Goal: Task Accomplishment & Management: Manage account settings

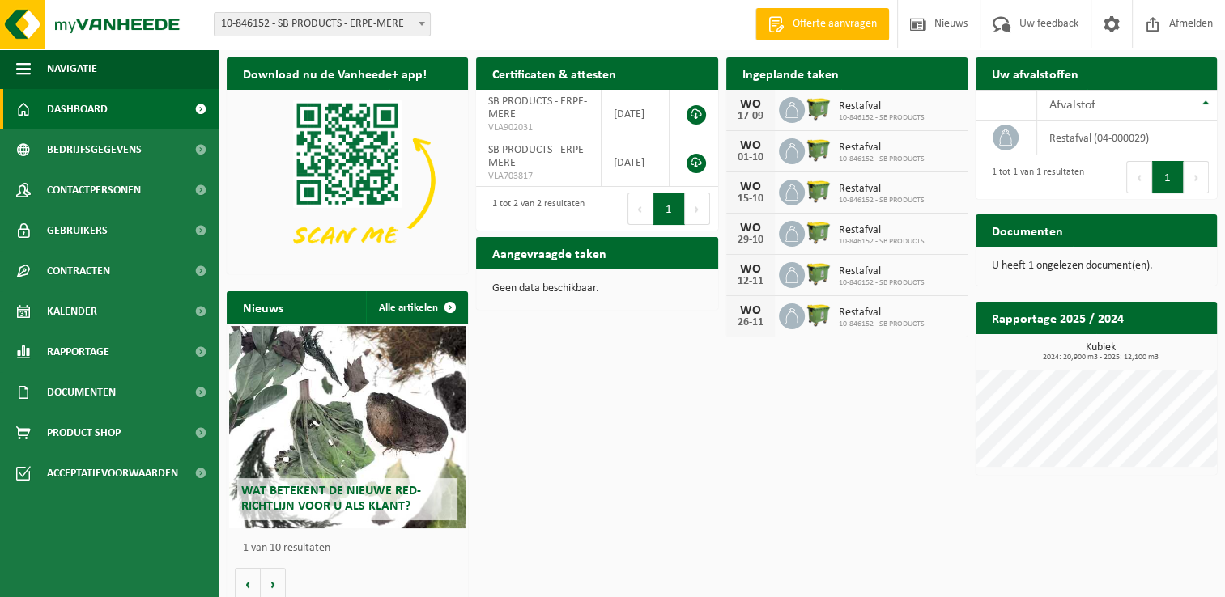
click at [796, 108] on icon at bounding box center [791, 110] width 16 height 16
click at [793, 77] on h2 "Ingeplande taken" at bounding box center [790, 73] width 129 height 32
click at [83, 312] on span "Kalender" at bounding box center [72, 311] width 50 height 40
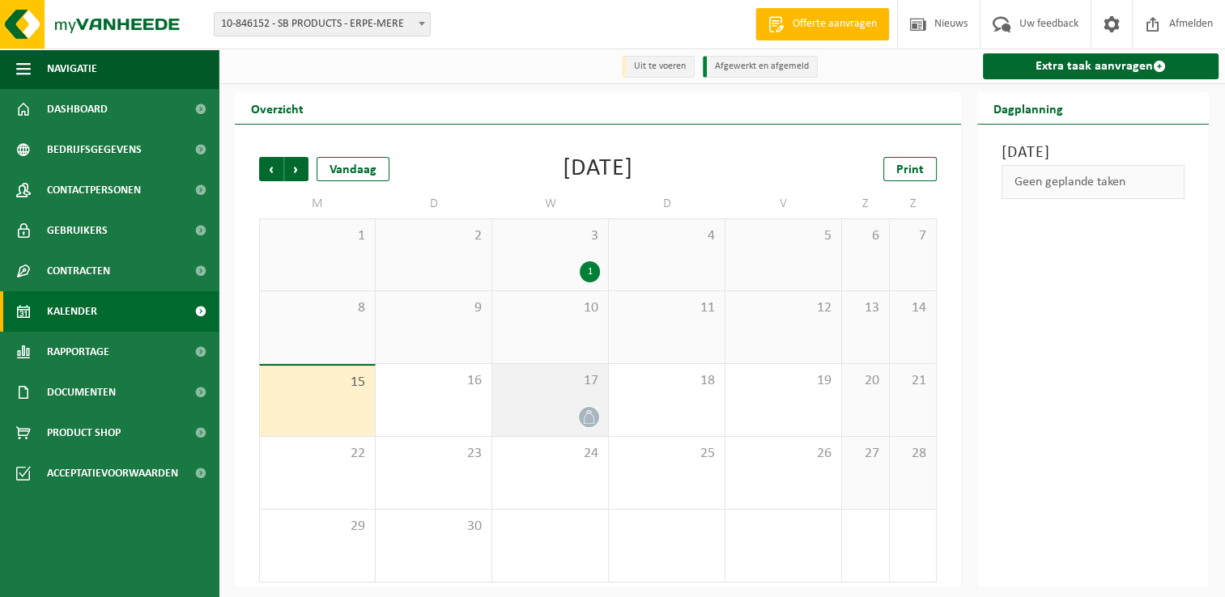
click at [553, 400] on div "17" at bounding box center [550, 400] width 116 height 72
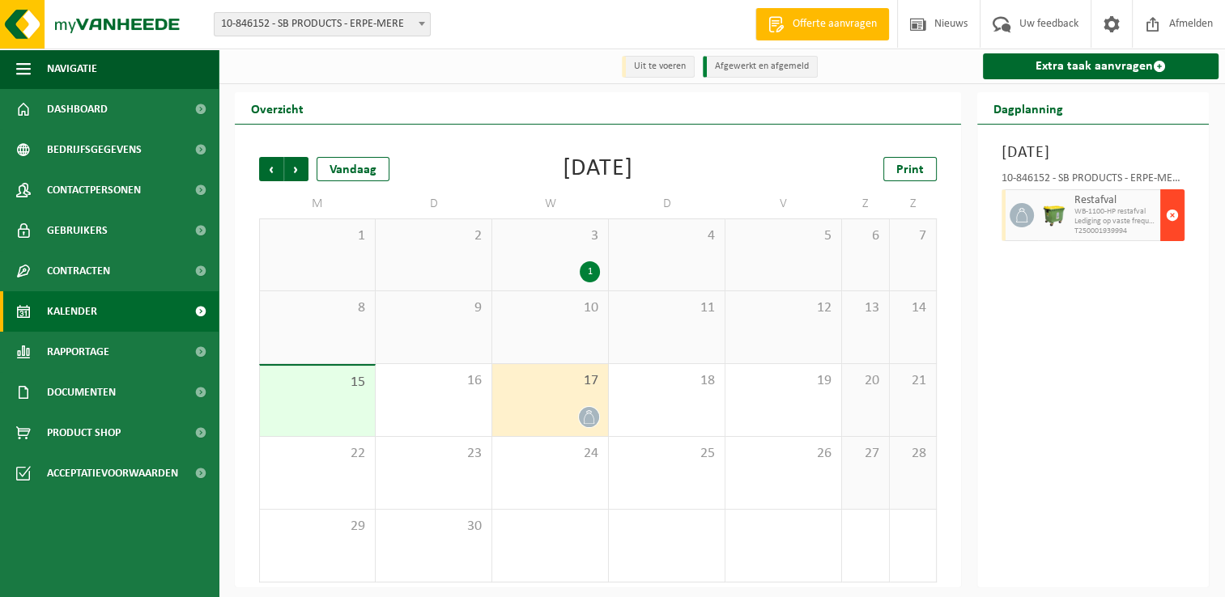
click at [1169, 231] on span "button" at bounding box center [1171, 215] width 13 height 32
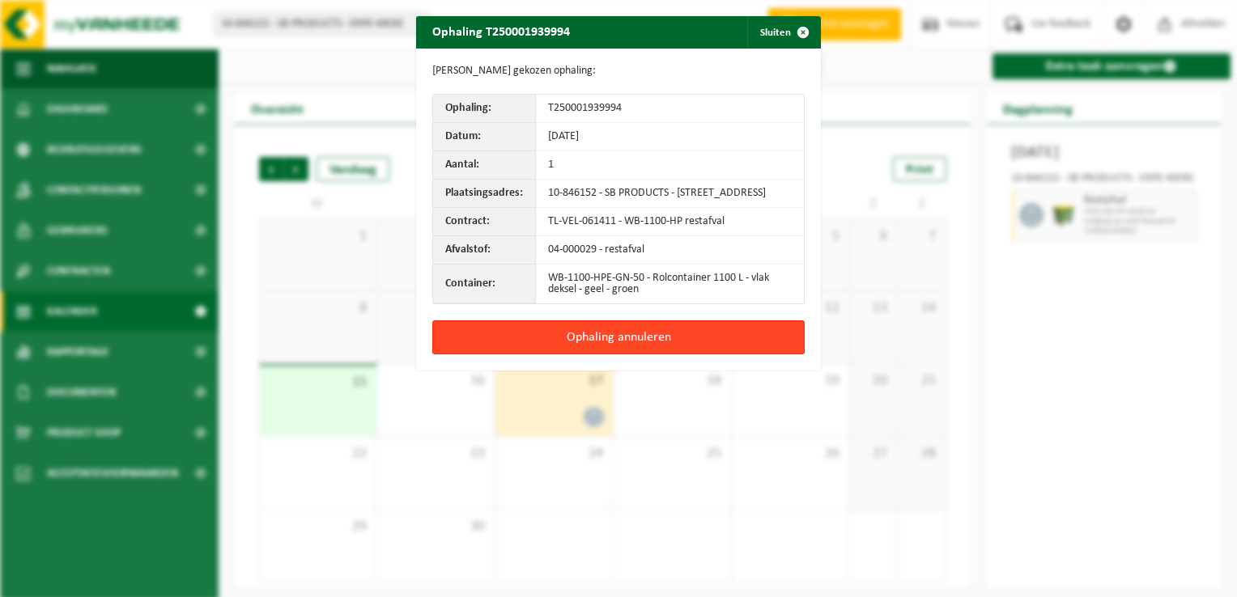
click at [605, 348] on button "Ophaling annuleren" at bounding box center [618, 337] width 372 height 34
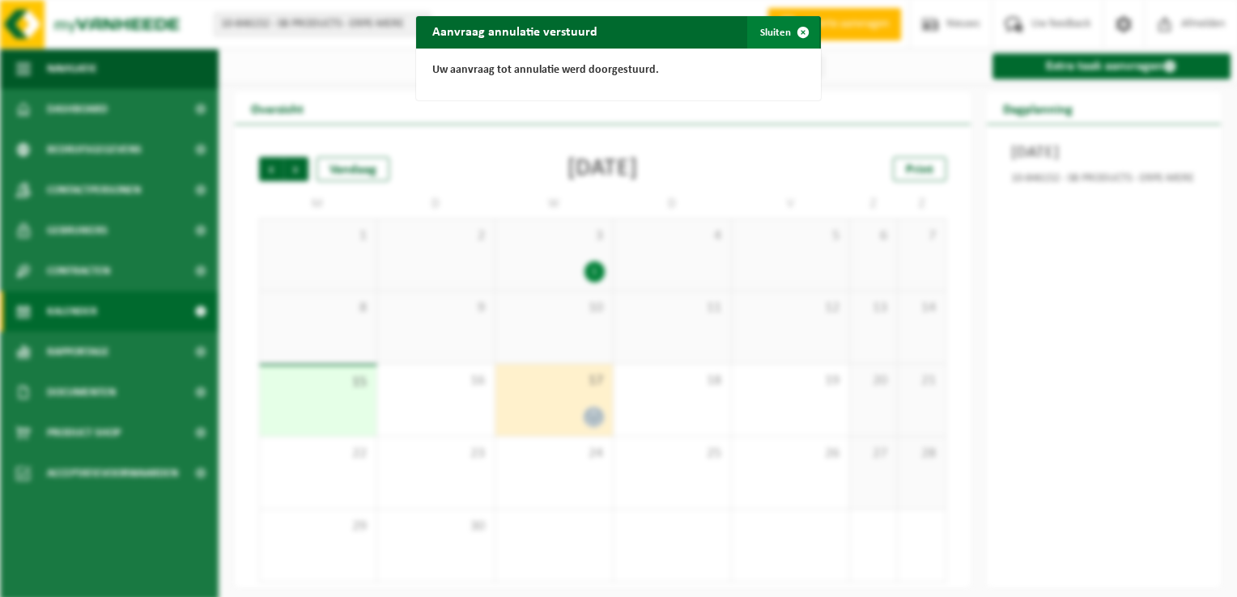
click at [770, 32] on button "Sluiten" at bounding box center [783, 32] width 72 height 32
